Goal: Communication & Community: Answer question/provide support

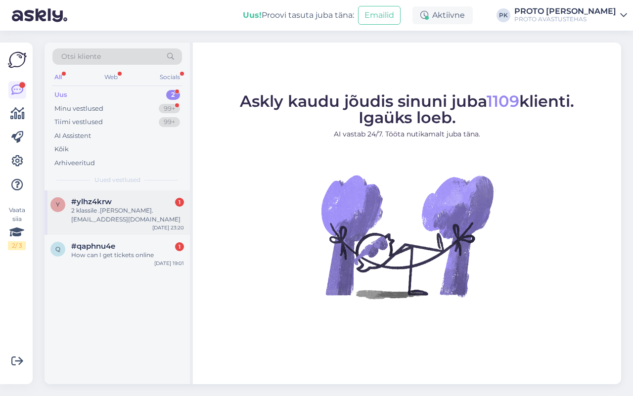
click at [99, 218] on div "2 klassile .[PERSON_NAME]. [EMAIL_ADDRESS][DOMAIN_NAME]" at bounding box center [127, 215] width 113 height 18
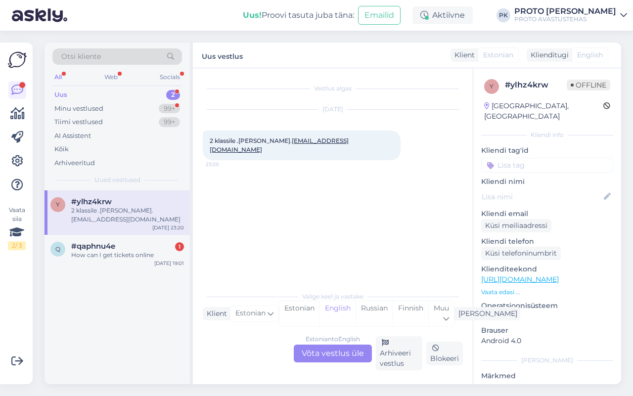
click at [342, 348] on div "Estonian to English Võta vestlus üle" at bounding box center [333, 354] width 78 height 18
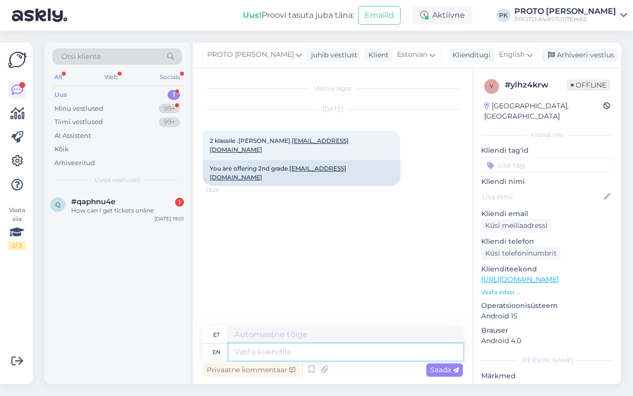
click at [342, 348] on textarea at bounding box center [345, 352] width 234 height 17
click at [505, 58] on span "English" at bounding box center [512, 54] width 26 height 11
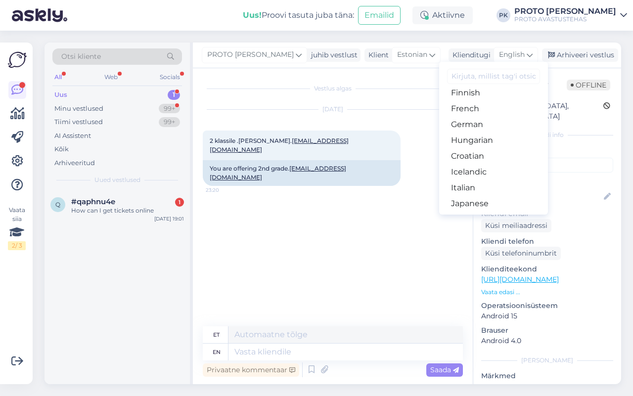
scroll to position [96, 0]
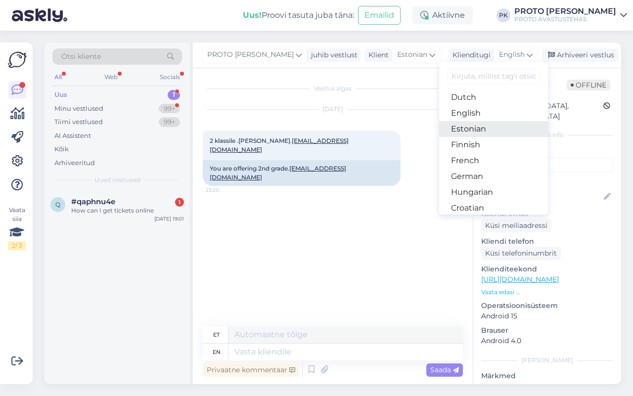
click at [483, 132] on link "Estonian" at bounding box center [493, 129] width 109 height 16
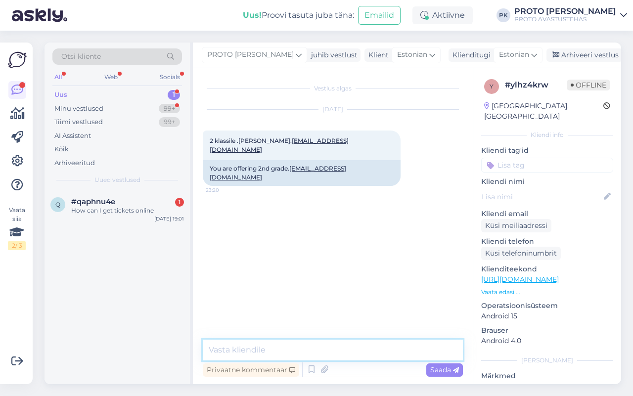
click at [283, 352] on textarea at bounding box center [333, 350] width 260 height 21
type textarea "Tere, palun pöörduge selle küsimusega [EMAIL_ADDRESS][DOMAIN_NAME]"
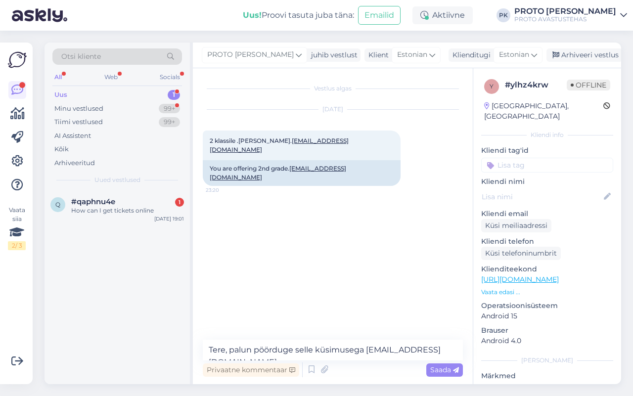
click at [441, 374] on div "Saada" at bounding box center [444, 369] width 37 height 13
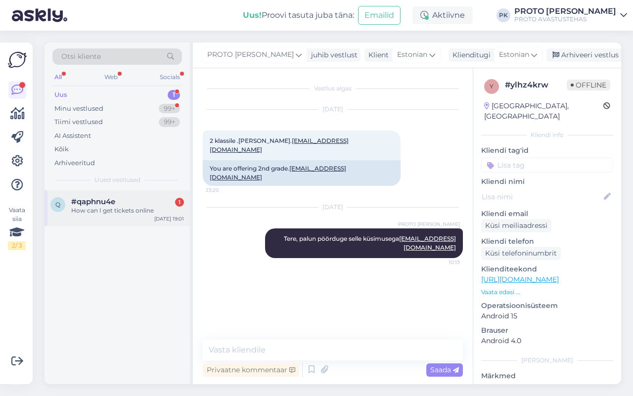
click at [116, 197] on div "#qaphnu4e 1" at bounding box center [127, 201] width 113 height 9
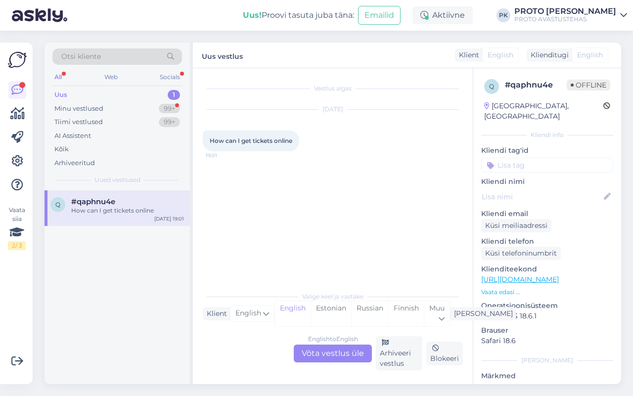
click at [341, 340] on div "English to English" at bounding box center [333, 339] width 50 height 9
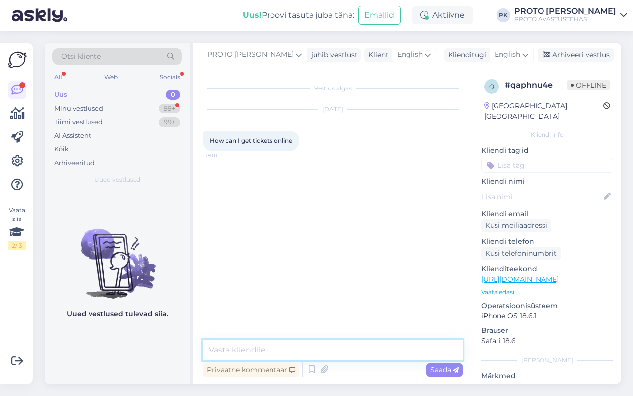
click at [333, 352] on textarea at bounding box center [333, 350] width 260 height 21
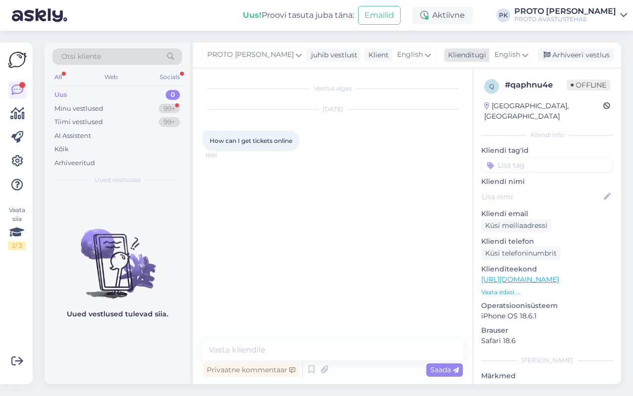
click at [508, 52] on span "English" at bounding box center [507, 54] width 26 height 11
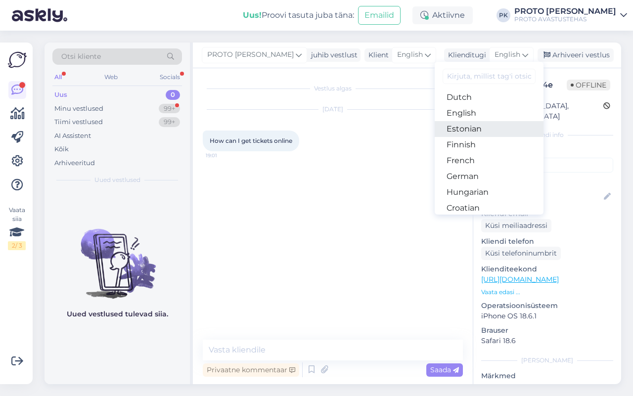
click at [495, 132] on link "Estonian" at bounding box center [489, 129] width 109 height 16
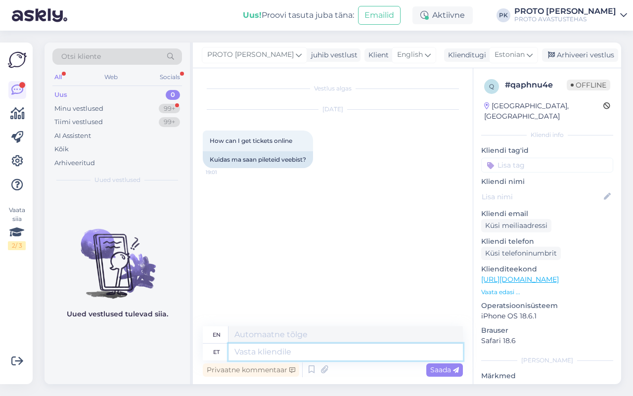
click at [250, 348] on textarea at bounding box center [345, 352] width 234 height 17
type textarea "Tere,"
type textarea "Hello,"
type textarea "Tere, pileteid s"
type textarea "Hello, tickets"
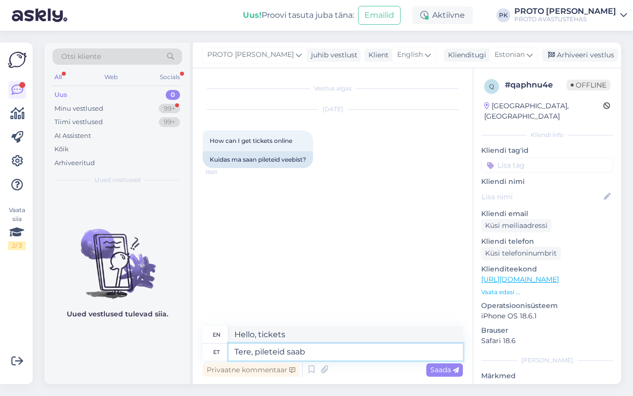
type textarea "Tere, pileteid saab o"
type textarea "Hello, tickets are available."
type textarea "Tere, pileteid saab osta"
type textarea "Hello, tickets can be purchased."
type textarea "Tere, pileteid saab osta kohapealt."
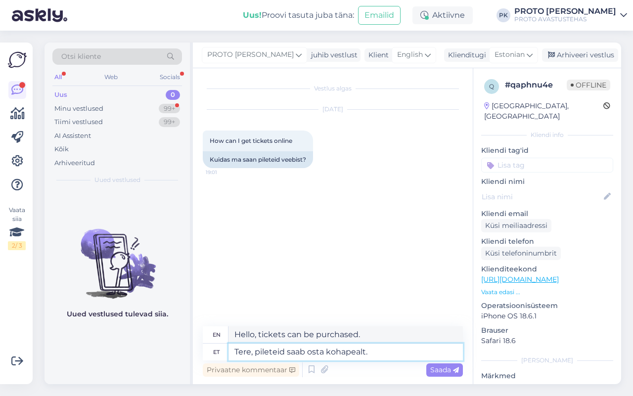
type textarea "Hello, tickets can be purchased on site."
type textarea "Tere, pileteid saab osta kohapealt."
click at [453, 369] on icon at bounding box center [456, 370] width 6 height 6
